Goal: Find specific page/section: Find specific page/section

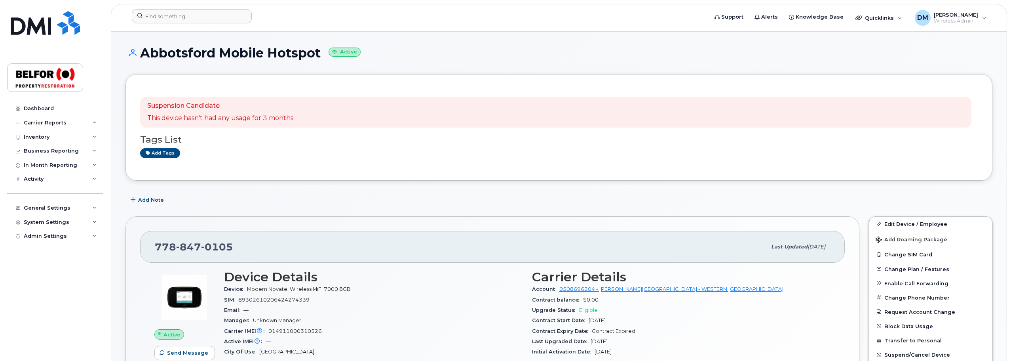
scroll to position [198, 0]
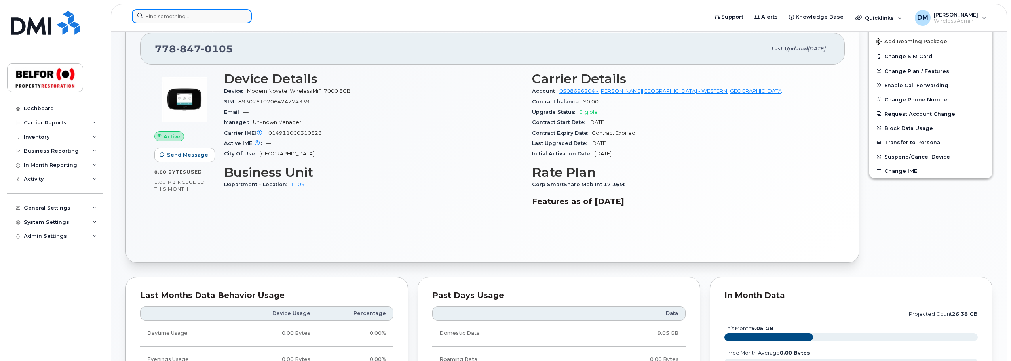
drag, startPoint x: 162, startPoint y: 13, endPoint x: 162, endPoint y: 18, distance: 4.8
click at [162, 13] on input at bounding box center [192, 16] width 120 height 14
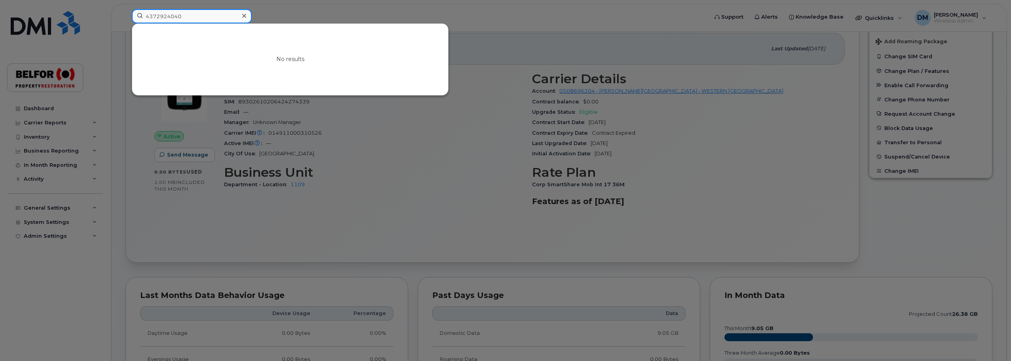
type input "4372924040"
click at [242, 16] on icon at bounding box center [244, 16] width 4 height 6
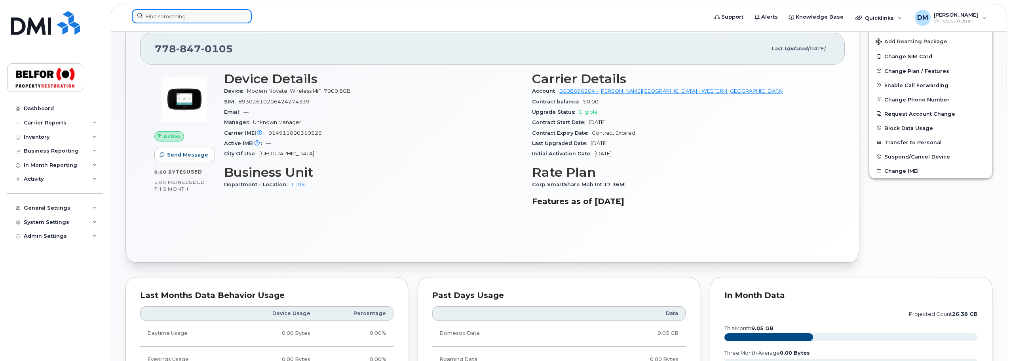
click at [171, 19] on input at bounding box center [192, 16] width 120 height 14
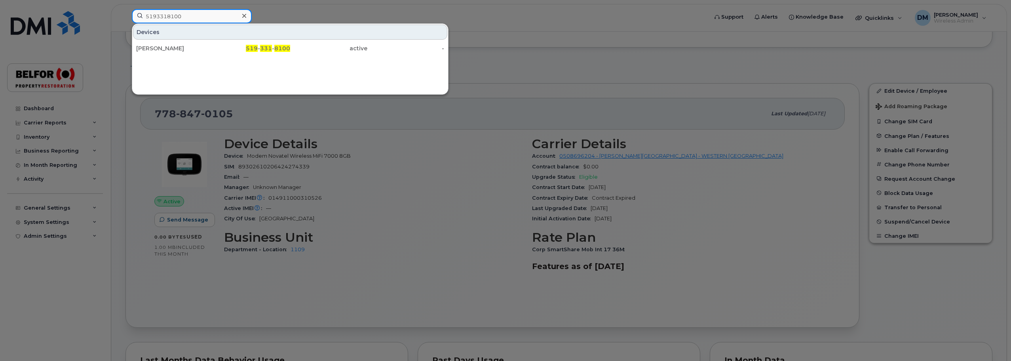
scroll to position [119, 0]
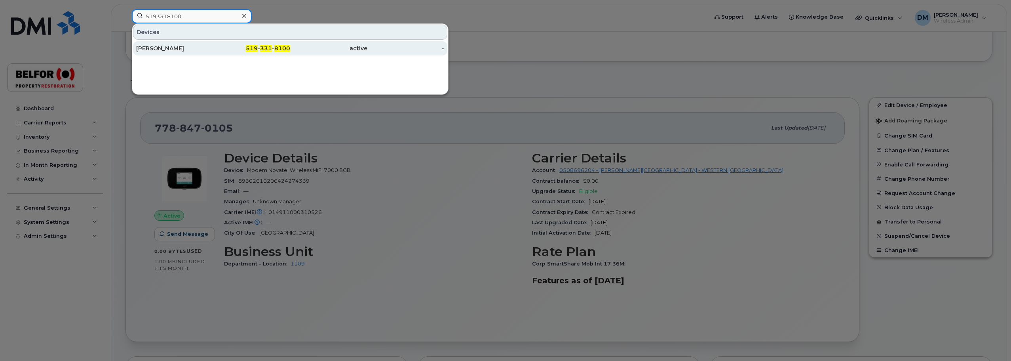
type input "5193318100"
click at [184, 51] on div "[PERSON_NAME]" at bounding box center [174, 48] width 77 height 8
